Goal: Task Accomplishment & Management: Use online tool/utility

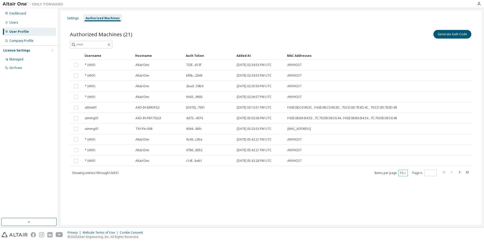
click at [407, 175] on div "10" at bounding box center [402, 172] width 9 height 7
click at [403, 177] on div "Authorized Machines (21) Generate Auth Code Clear Load Save Save As Field Opera…" at bounding box center [271, 106] width 415 height 167
click at [403, 171] on button "10" at bounding box center [403, 173] width 7 height 4
click at [404, 197] on div "50" at bounding box center [418, 198] width 41 height 6
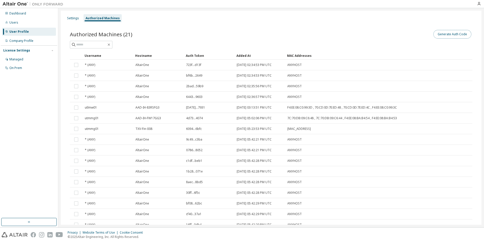
click at [442, 31] on button "Generate Auth Code" at bounding box center [452, 34] width 38 height 9
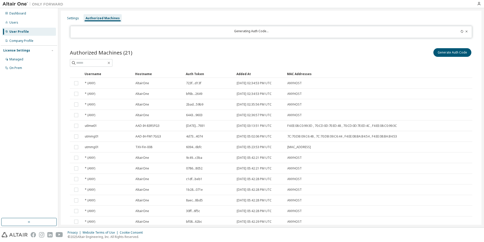
click at [465, 31] on icon at bounding box center [466, 31] width 3 height 3
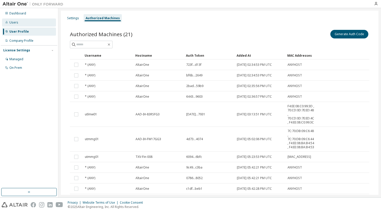
click at [33, 21] on div "Users" at bounding box center [29, 22] width 54 height 8
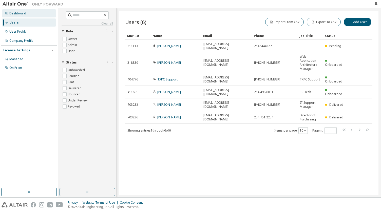
click at [23, 15] on div "Dashboard" at bounding box center [17, 13] width 17 height 4
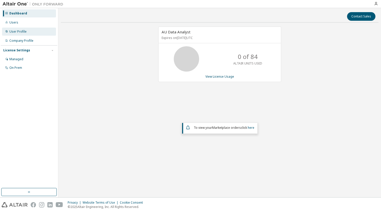
click at [21, 35] on div "User Profile" at bounding box center [29, 32] width 54 height 8
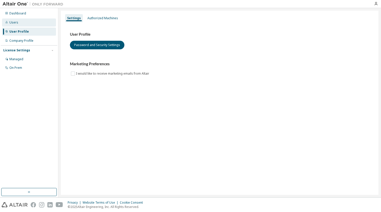
click at [23, 23] on div "Users" at bounding box center [29, 22] width 54 height 8
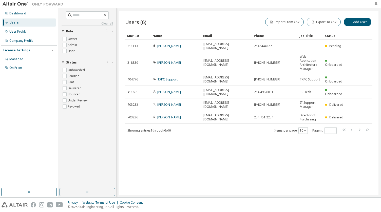
click at [374, 5] on icon "button" at bounding box center [376, 4] width 4 height 4
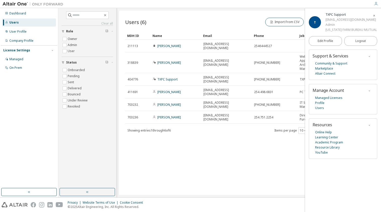
click at [375, 16] on icon "button" at bounding box center [373, 15] width 3 height 3
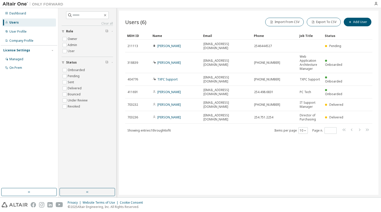
click at [193, 23] on div "Users (6) Import From CSV Export To CSV Add User" at bounding box center [248, 22] width 247 height 11
click at [375, 2] on div at bounding box center [376, 4] width 10 height 8
click at [375, 3] on icon "button" at bounding box center [376, 4] width 4 height 4
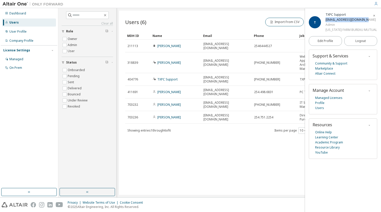
drag, startPoint x: 325, startPoint y: 21, endPoint x: 364, endPoint y: 21, distance: 39.0
click at [364, 21] on div "T TXPC Support [EMAIL_ADDRESS][DOMAIN_NAME] Admin [US_STATE] FARM BUREAU MUTUAL" at bounding box center [343, 22] width 68 height 20
click at [374, 17] on icon "button" at bounding box center [373, 15] width 3 height 3
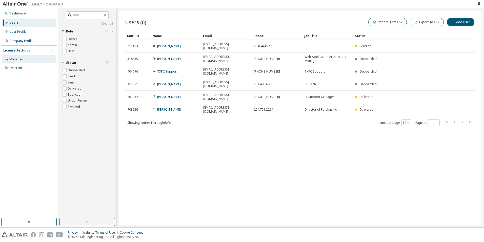
click at [25, 62] on div "Managed" at bounding box center [29, 59] width 54 height 8
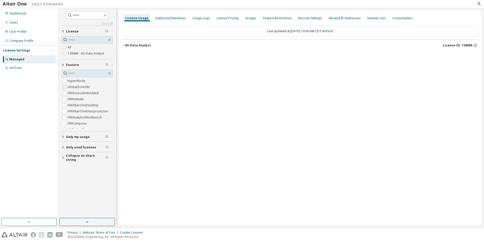
click at [75, 87] on label "GlobalZoneAM" at bounding box center [79, 87] width 23 height 6
click at [66, 147] on span "Only used licenses" at bounding box center [81, 147] width 30 height 4
click at [81, 56] on label "128966 - AU Data Analyst" at bounding box center [86, 53] width 37 height 6
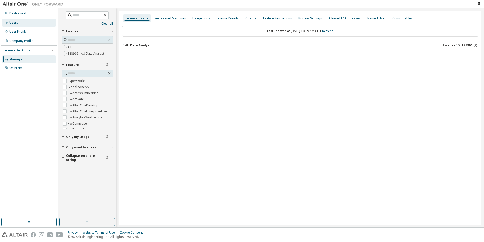
click at [13, 23] on div "Users" at bounding box center [13, 23] width 9 height 4
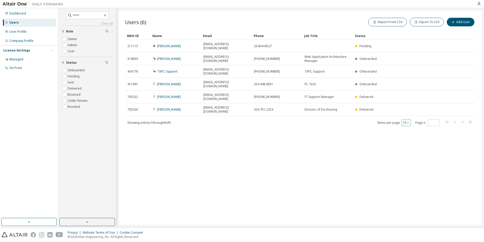
click at [408, 121] on icon "button" at bounding box center [408, 122] width 3 height 3
click at [415, 132] on div "100" at bounding box center [421, 133] width 41 height 6
click at [28, 35] on div "User Profile" at bounding box center [29, 32] width 54 height 8
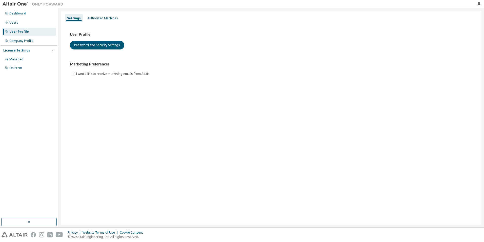
click at [106, 14] on div "Settings Authorized Machines" at bounding box center [271, 18] width 415 height 9
click at [102, 16] on div "Authorized Machines" at bounding box center [102, 18] width 35 height 8
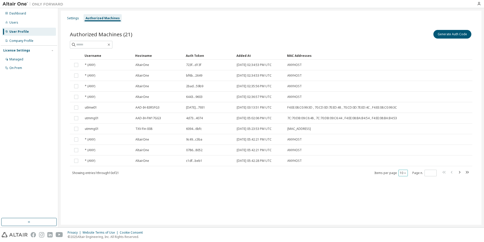
click at [400, 172] on button "10" at bounding box center [403, 173] width 7 height 4
click at [413, 202] on div "100" at bounding box center [418, 204] width 41 height 6
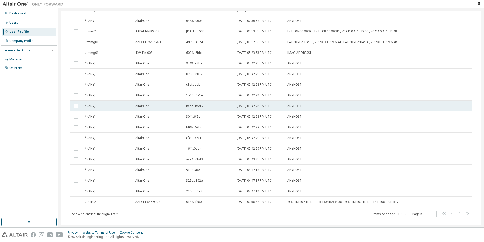
scroll to position [85, 0]
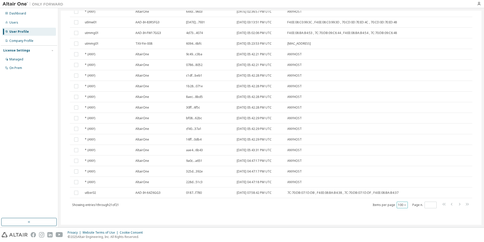
click at [403, 208] on div "100" at bounding box center [402, 204] width 11 height 7
click at [401, 206] on button "100" at bounding box center [402, 205] width 9 height 4
click at [363, 219] on div "Authorized Machines (21) Generate Auth Code Clear Load Save Save As Field Opera…" at bounding box center [271, 80] width 415 height 284
drag, startPoint x: 111, startPoint y: 205, endPoint x: 130, endPoint y: 205, distance: 18.5
click at [130, 205] on div "Showing entries 1 through 21 of 21 Items per page 100 Page n. *" at bounding box center [271, 204] width 403 height 7
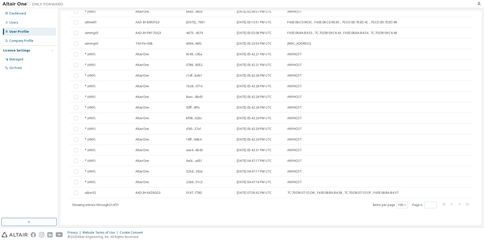
drag, startPoint x: 130, startPoint y: 205, endPoint x: 128, endPoint y: 210, distance: 5.1
click at [128, 210] on div "Authorized Machines (21) Generate Auth Code Clear Load Save Save As Field Opera…" at bounding box center [271, 80] width 415 height 284
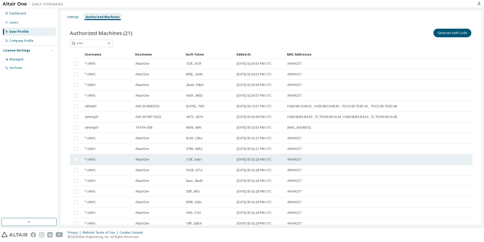
scroll to position [0, 0]
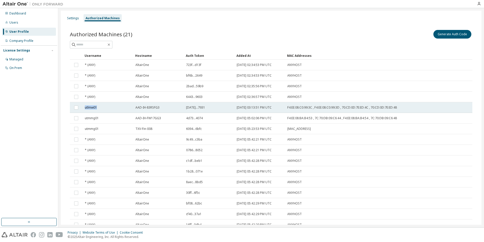
drag, startPoint x: 97, startPoint y: 108, endPoint x: 85, endPoint y: 108, distance: 12.7
click at [85, 108] on td "utlmw01" at bounding box center [108, 107] width 51 height 11
drag, startPoint x: 101, startPoint y: 107, endPoint x: 85, endPoint y: 108, distance: 16.2
click at [85, 108] on div "utlmw01" at bounding box center [108, 107] width 46 height 4
click at [95, 107] on span "utlmw01" at bounding box center [91, 107] width 12 height 4
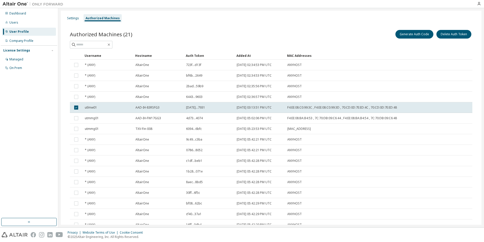
click at [95, 107] on span "utlmw01" at bounding box center [91, 107] width 12 height 4
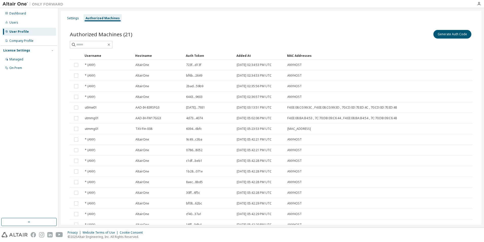
click at [95, 107] on span "utlmw01" at bounding box center [91, 107] width 12 height 4
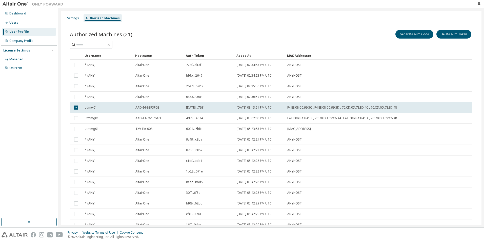
click at [95, 107] on span "utlmw01" at bounding box center [91, 107] width 12 height 4
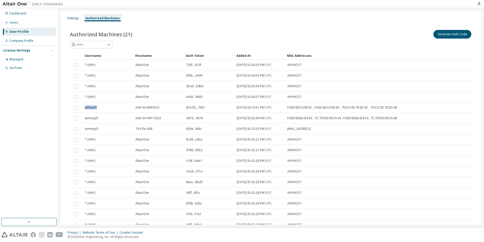
click at [95, 107] on span "utlmw01" at bounding box center [91, 107] width 12 height 4
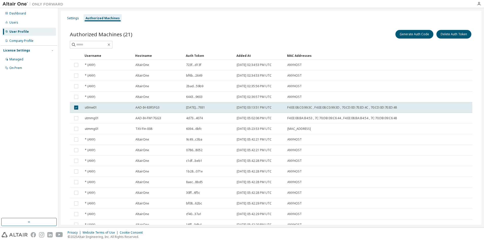
click at [95, 107] on span "utlmw01" at bounding box center [91, 107] width 12 height 4
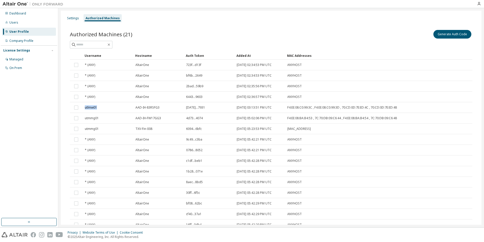
copy span "utlmw01"
click at [95, 107] on span "utlmw01" at bounding box center [91, 107] width 12 height 4
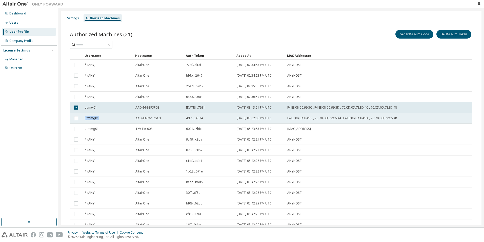
copy span "utmmg01"
drag, startPoint x: 99, startPoint y: 118, endPoint x: 85, endPoint y: 118, distance: 14.2
click at [85, 118] on td "utmmg01" at bounding box center [108, 118] width 51 height 11
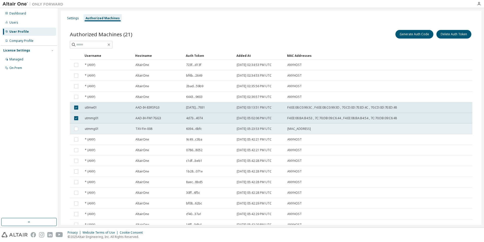
click at [110, 126] on td "utmmg01" at bounding box center [108, 128] width 51 height 11
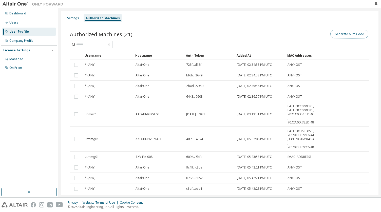
click at [336, 35] on button "Generate Auth Code" at bounding box center [349, 34] width 38 height 9
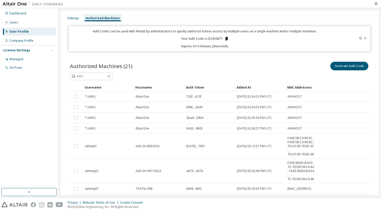
click at [225, 37] on icon at bounding box center [226, 39] width 3 height 4
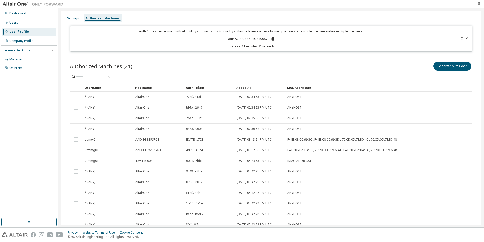
click at [478, 4] on icon "button" at bounding box center [479, 4] width 4 height 4
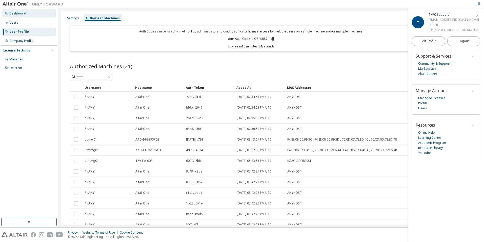
click at [25, 16] on div "Dashboard" at bounding box center [29, 13] width 54 height 8
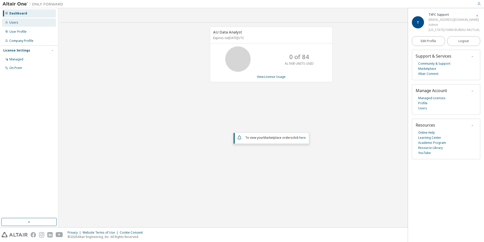
click at [23, 21] on div "Users" at bounding box center [29, 22] width 54 height 8
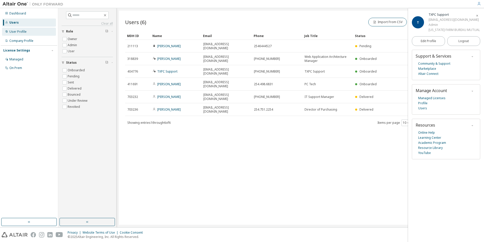
click at [23, 31] on div "User Profile" at bounding box center [17, 32] width 17 height 4
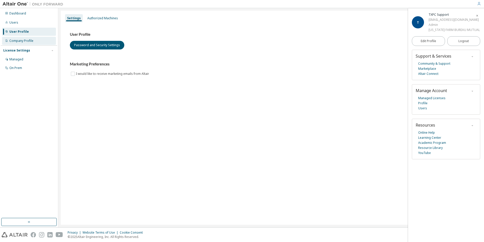
click at [25, 39] on div "Company Profile" at bounding box center [21, 41] width 24 height 4
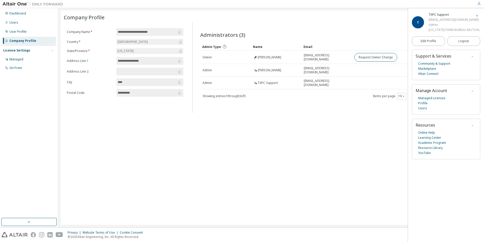
click at [23, 6] on img at bounding box center [34, 4] width 63 height 5
click at [423, 19] on div "T" at bounding box center [418, 22] width 12 height 12
click at [374, 17] on div at bounding box center [374, 17] width 207 height 2
click at [22, 57] on div "Managed" at bounding box center [29, 59] width 54 height 8
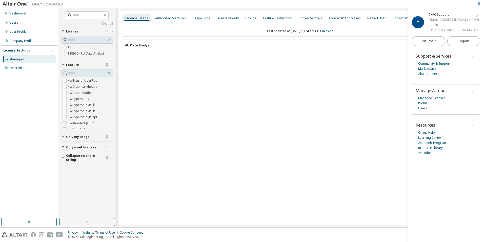
scroll to position [96, 0]
click at [76, 135] on span "Only my usage" at bounding box center [78, 137] width 24 height 4
click at [75, 161] on span "Only used licenses" at bounding box center [81, 162] width 30 height 4
click at [14, 64] on div "On Prem" at bounding box center [29, 68] width 54 height 8
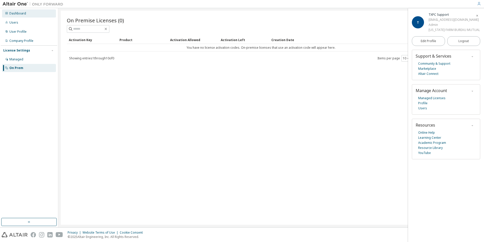
click at [24, 16] on div "Dashboard" at bounding box center [29, 13] width 54 height 8
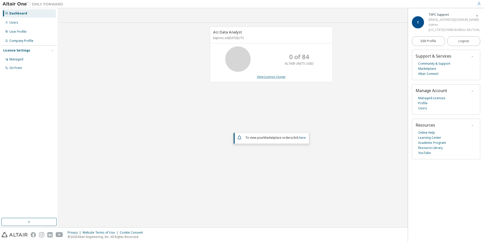
click at [273, 76] on link "View License Usage" at bounding box center [271, 76] width 29 height 4
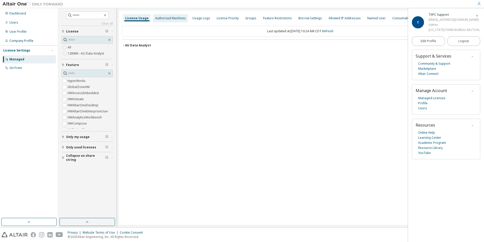
click at [174, 17] on div "Authorized Machines" at bounding box center [170, 18] width 31 height 4
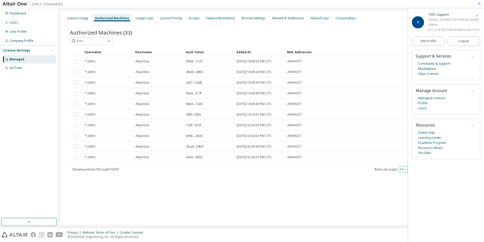
click at [403, 168] on button "10" at bounding box center [403, 169] width 7 height 4
click at [404, 197] on div "100" at bounding box center [418, 200] width 41 height 6
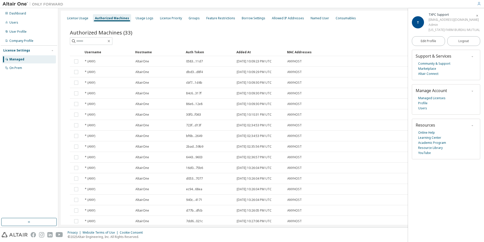
click at [475, 16] on span "button" at bounding box center [477, 15] width 5 height 8
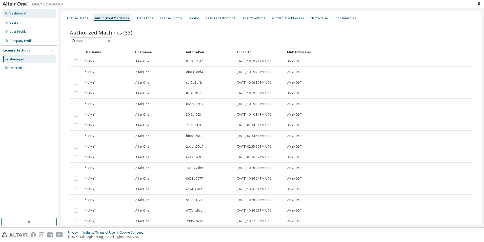
click at [41, 15] on div "Dashboard" at bounding box center [29, 13] width 54 height 8
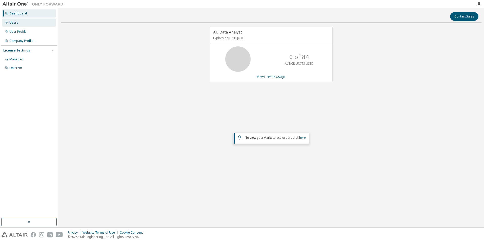
click at [27, 25] on div "Users" at bounding box center [29, 22] width 54 height 8
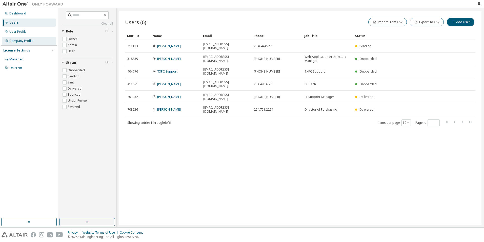
click at [25, 38] on div "Company Profile" at bounding box center [29, 41] width 54 height 8
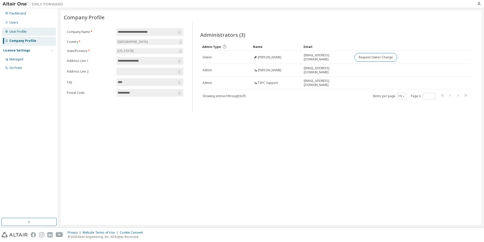
click at [28, 33] on div "User Profile" at bounding box center [29, 32] width 54 height 8
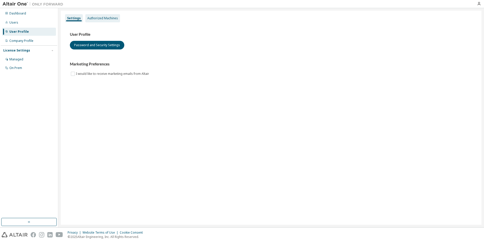
click at [93, 15] on div "Authorized Machines" at bounding box center [102, 18] width 35 height 8
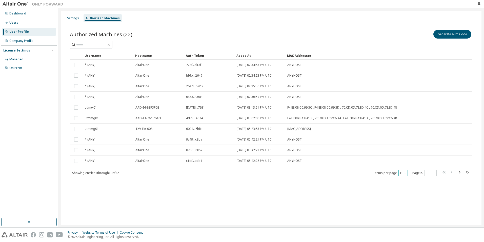
click at [404, 173] on icon "button" at bounding box center [405, 172] width 3 height 3
click at [404, 196] on div "50" at bounding box center [418, 198] width 41 height 6
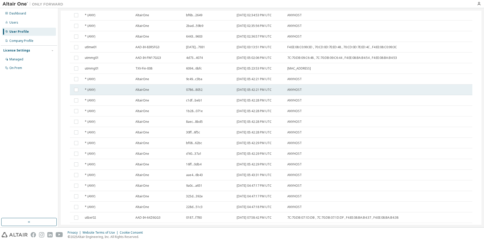
scroll to position [96, 0]
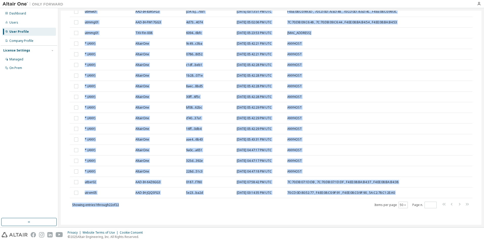
click at [199, 208] on div "Authorized Machines (22) Generate Auth Code Clear Load Save Save As Field Opera…" at bounding box center [271, 74] width 415 height 294
drag, startPoint x: 199, startPoint y: 208, endPoint x: 172, endPoint y: 210, distance: 27.9
click at [172, 210] on div "Authorized Machines (22) Generate Auth Code Clear Load Save Save As Field Opera…" at bounding box center [271, 74] width 415 height 294
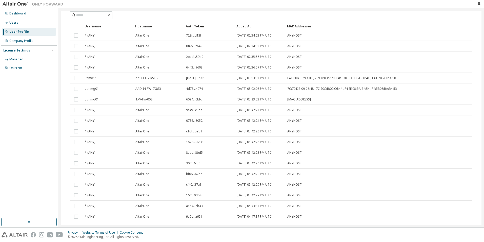
scroll to position [0, 0]
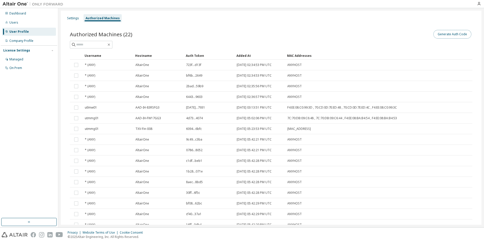
click at [458, 31] on button "Generate Auth Code" at bounding box center [452, 34] width 38 height 9
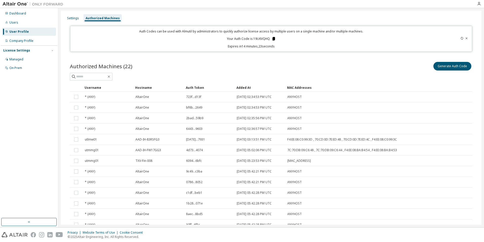
click at [272, 39] on icon at bounding box center [273, 39] width 3 height 4
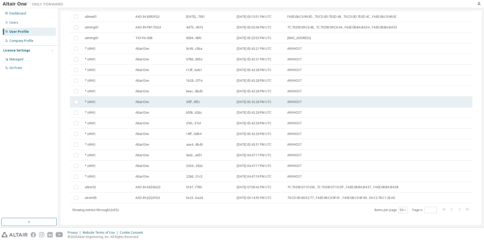
scroll to position [128, 0]
